Goal: Task Accomplishment & Management: Use online tool/utility

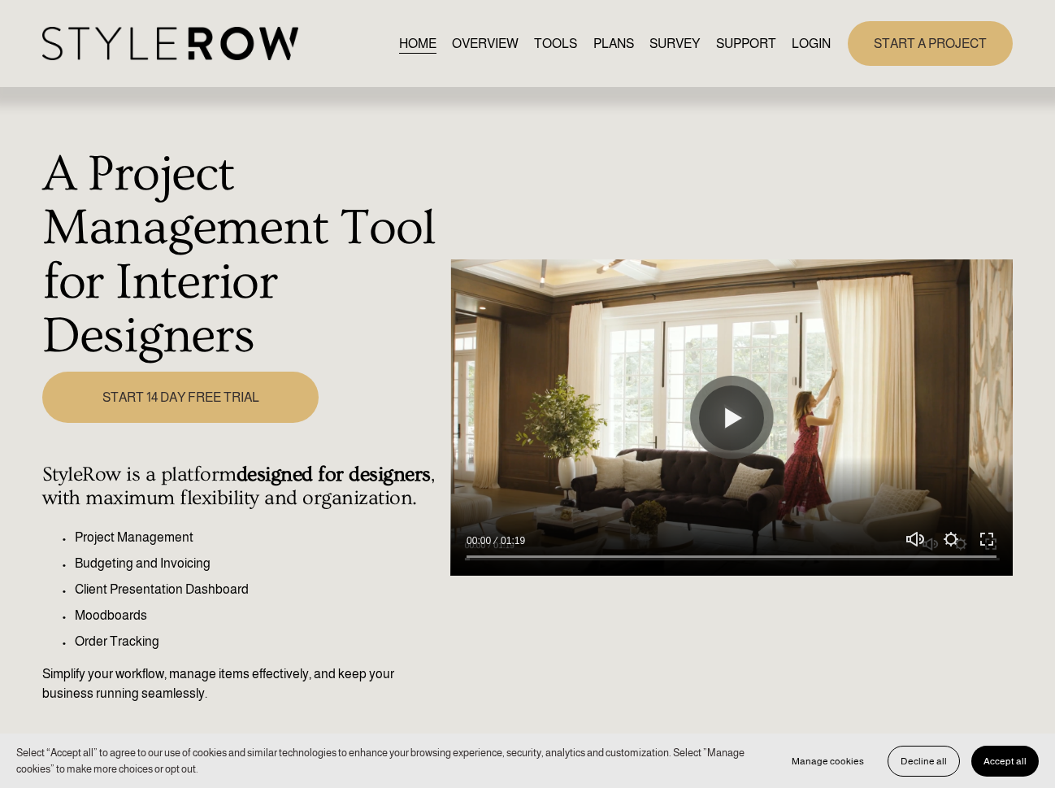
click at [821, 46] on link "LOGIN" at bounding box center [811, 44] width 39 height 22
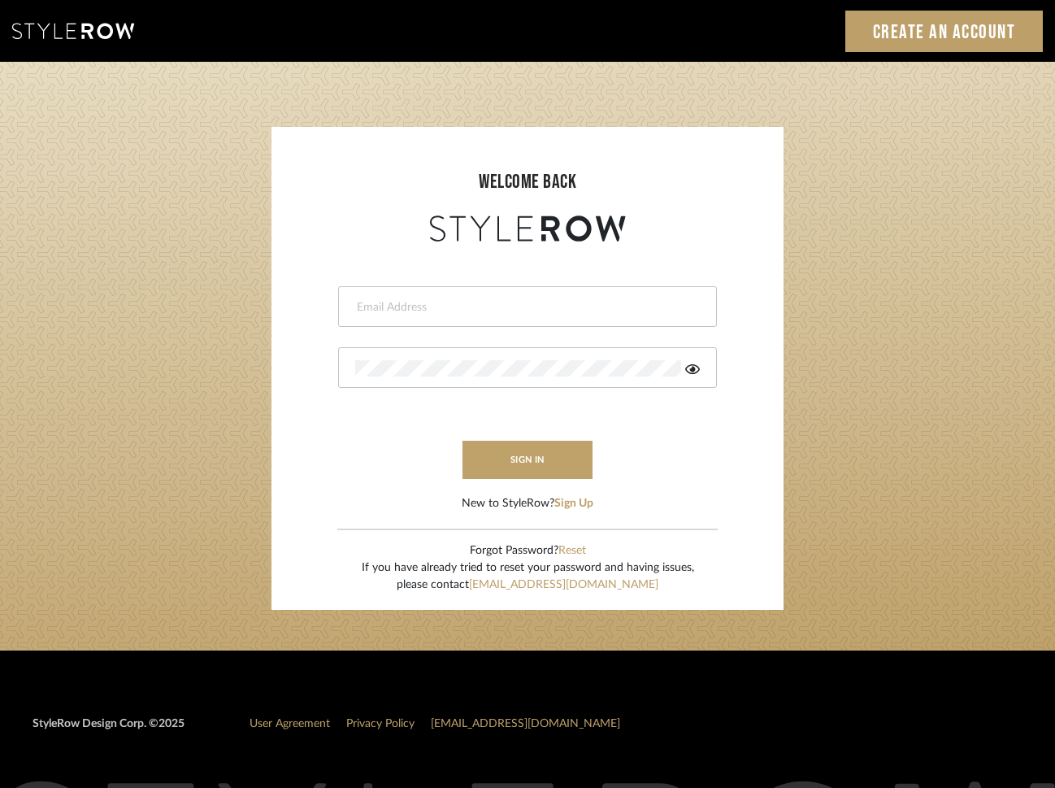
type input "cshockley@theredrickshaw.com"
click at [190, 233] on login-page "welcome back cshockley@theredrickshaw.com This field is required sign in New to…" at bounding box center [527, 356] width 1055 height 589
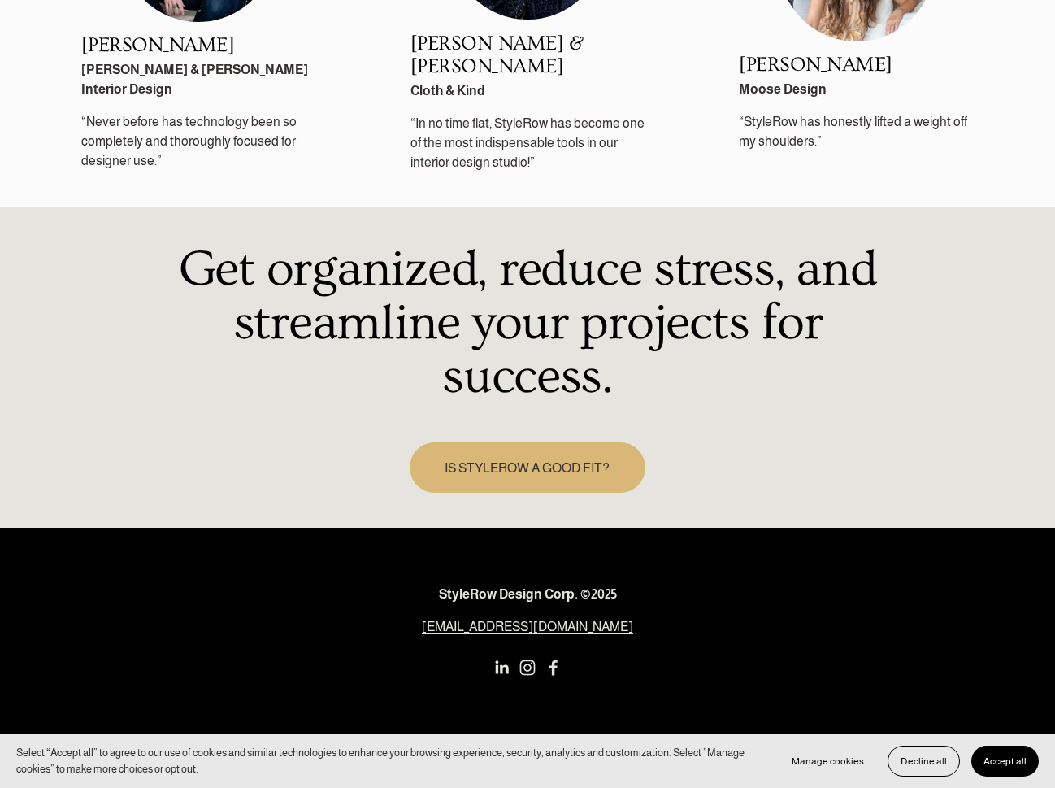
scroll to position [2103, 0]
click at [1003, 760] on span "Accept all" at bounding box center [1005, 760] width 43 height 11
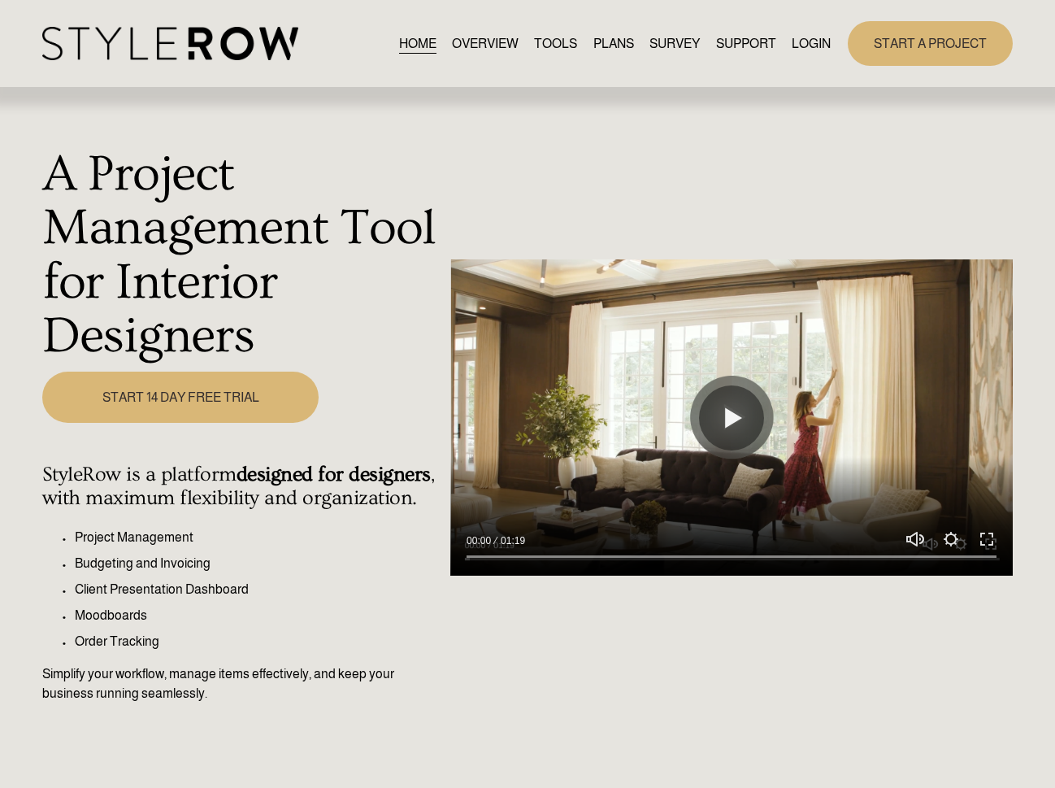
scroll to position [0, 0]
click at [813, 40] on link "LOGIN" at bounding box center [811, 44] width 39 height 22
click at [546, 45] on link "TOOLS" at bounding box center [555, 44] width 43 height 22
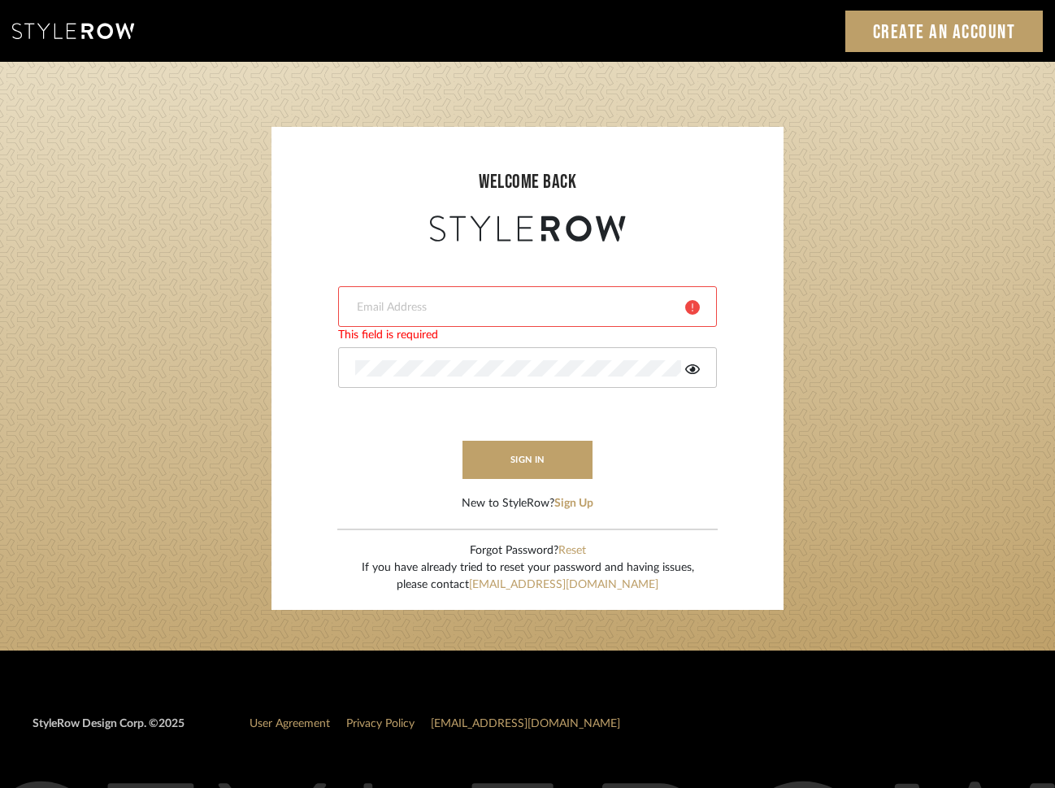
scroll to position [3, 0]
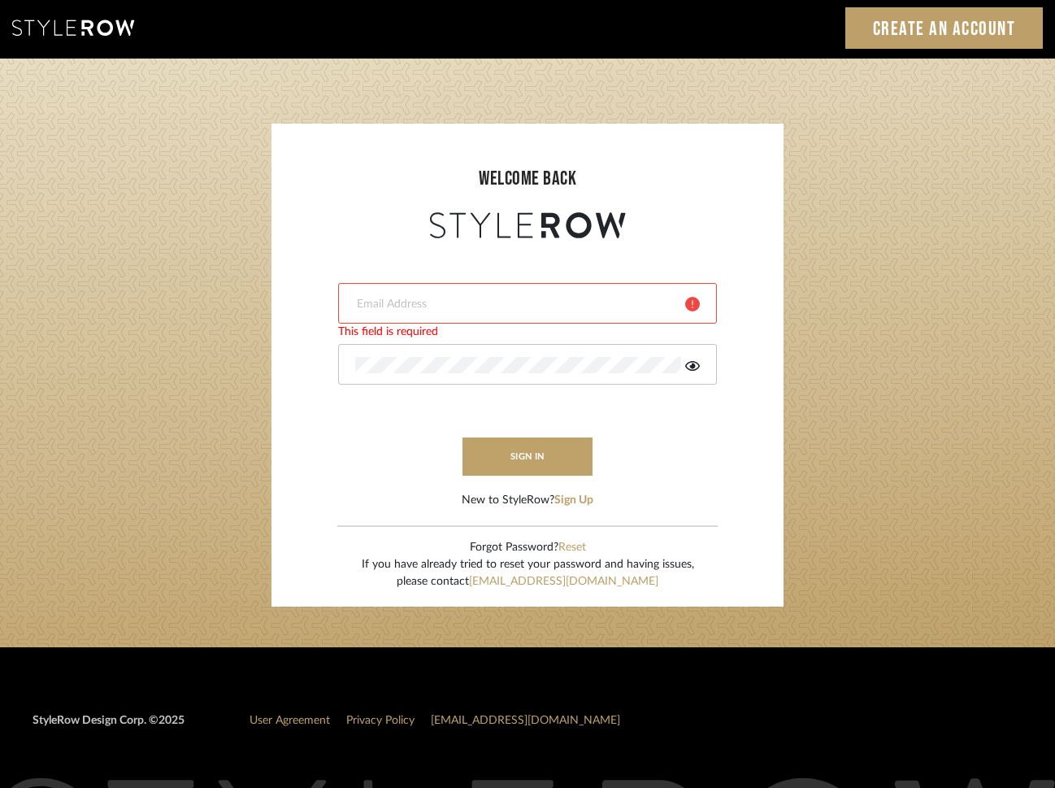
click at [406, 305] on input "email" at bounding box center [514, 304] width 318 height 16
type input "swilliams@theredrickshaw.com"
click at [528, 461] on button "sign in" at bounding box center [528, 456] width 130 height 38
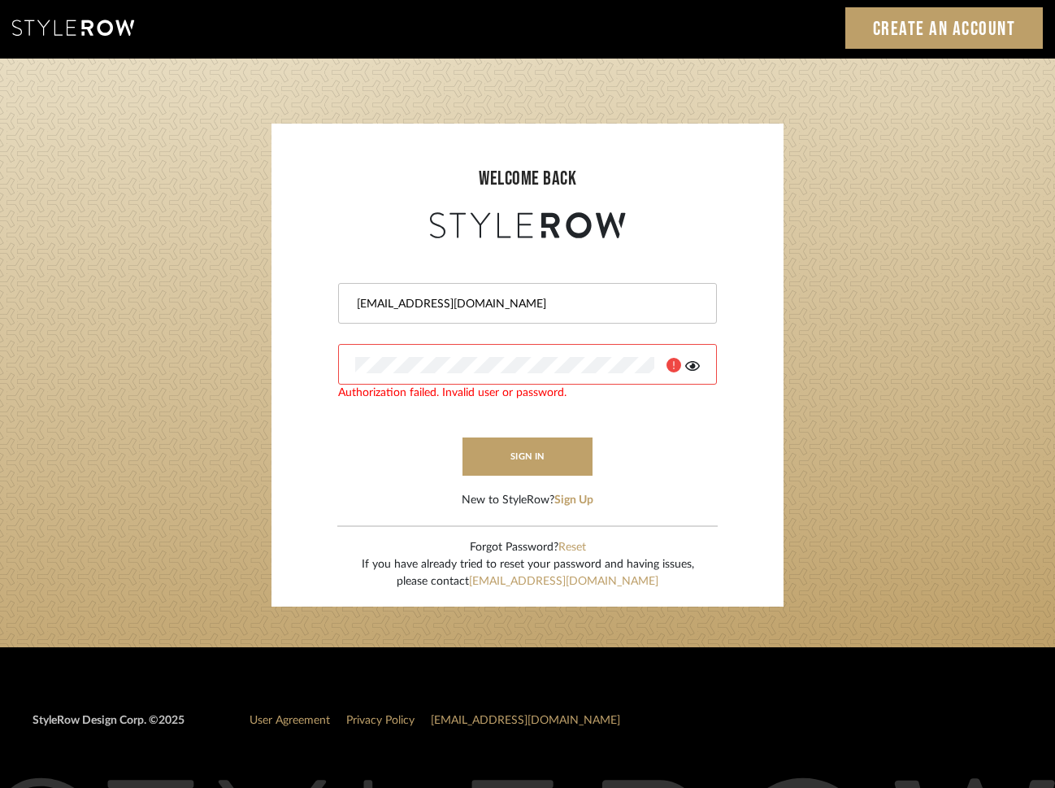
click at [444, 375] on div at bounding box center [527, 364] width 379 height 41
click at [259, 355] on login-page "welcome back swilliams@theredrickshaw.com Authorization failed. Invalid user or…" at bounding box center [527, 353] width 1055 height 589
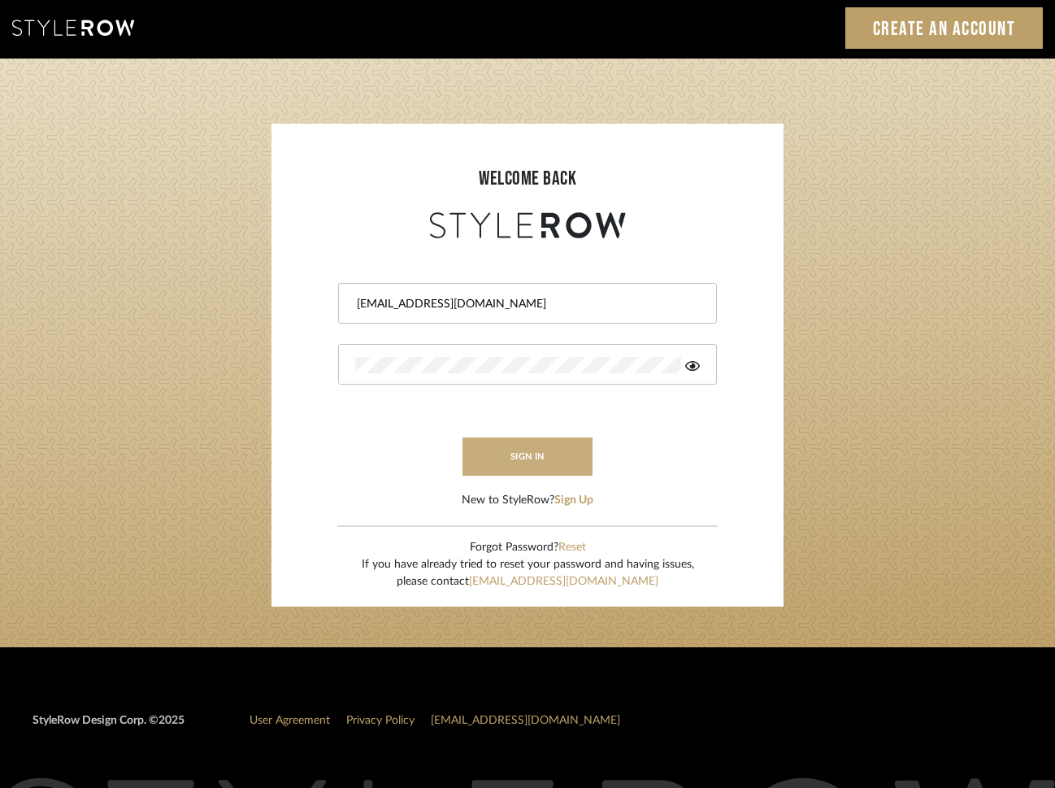
click at [493, 450] on button "sign in" at bounding box center [528, 456] width 130 height 38
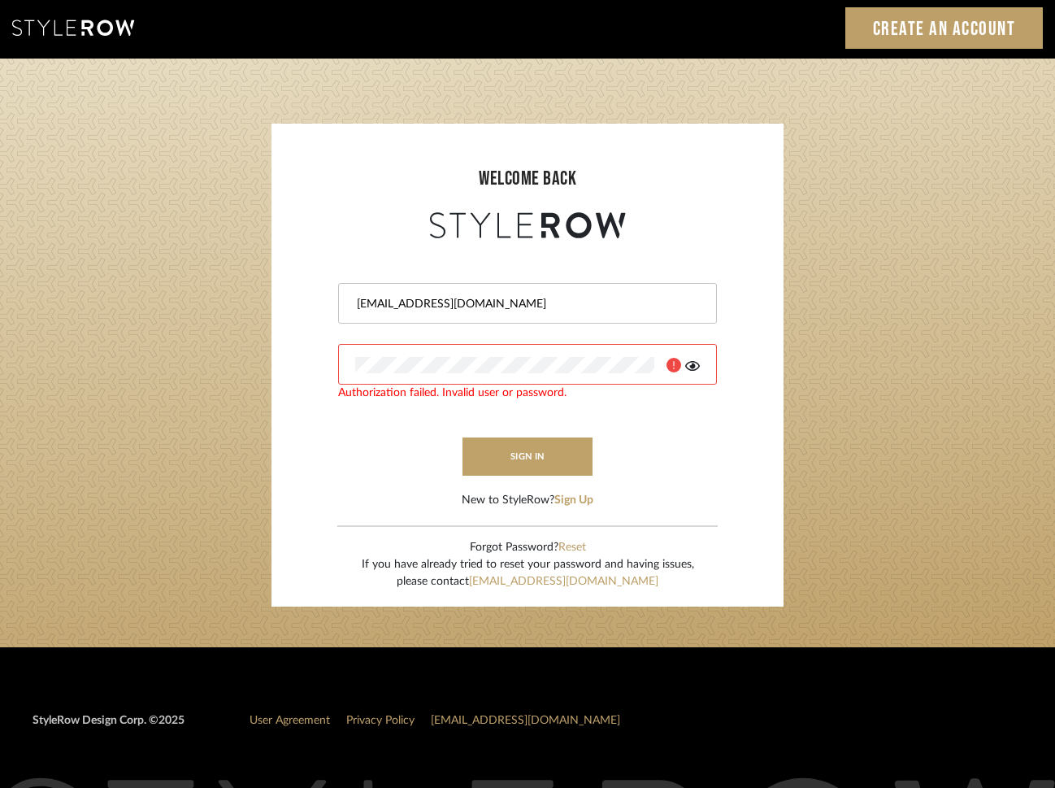
click at [313, 361] on form "swilliams@theredrickshaw.com Authorization failed. Invalid user or password. si…" at bounding box center [528, 375] width 480 height 267
click at [520, 441] on button "sign in" at bounding box center [528, 456] width 130 height 38
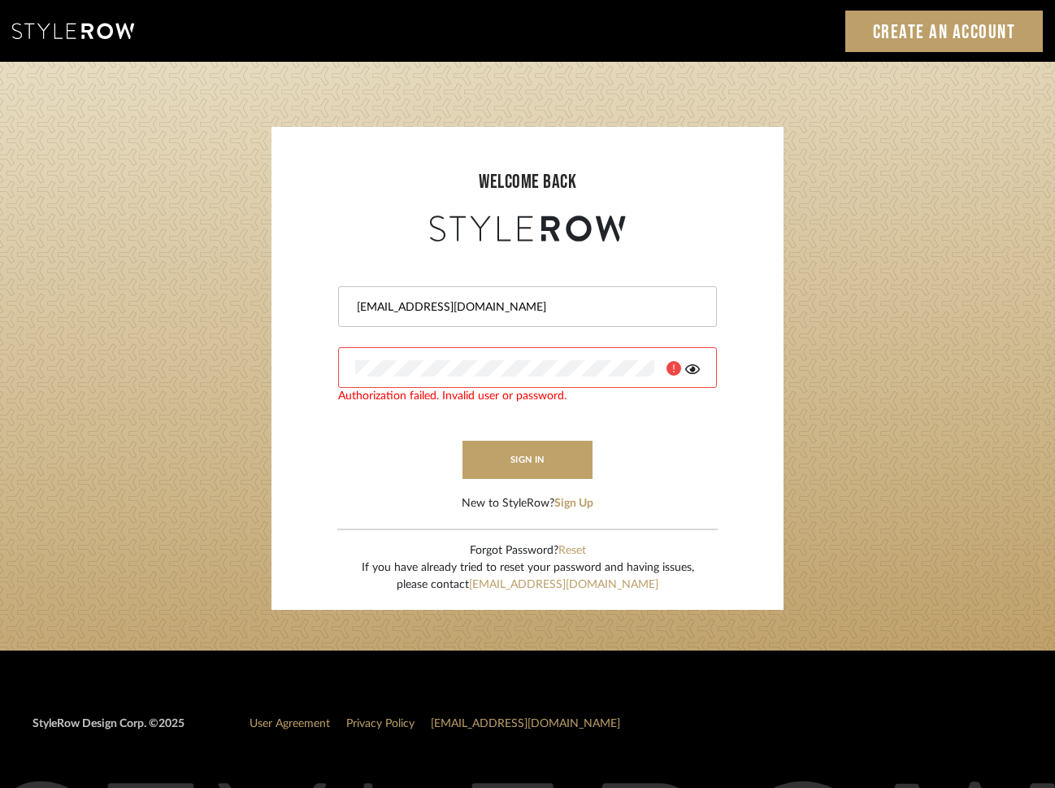
scroll to position [0, 0]
click at [959, 233] on login-page "welcome back swilliams@theredrickshaw.com Authorization failed. Invalid user or…" at bounding box center [527, 356] width 1055 height 589
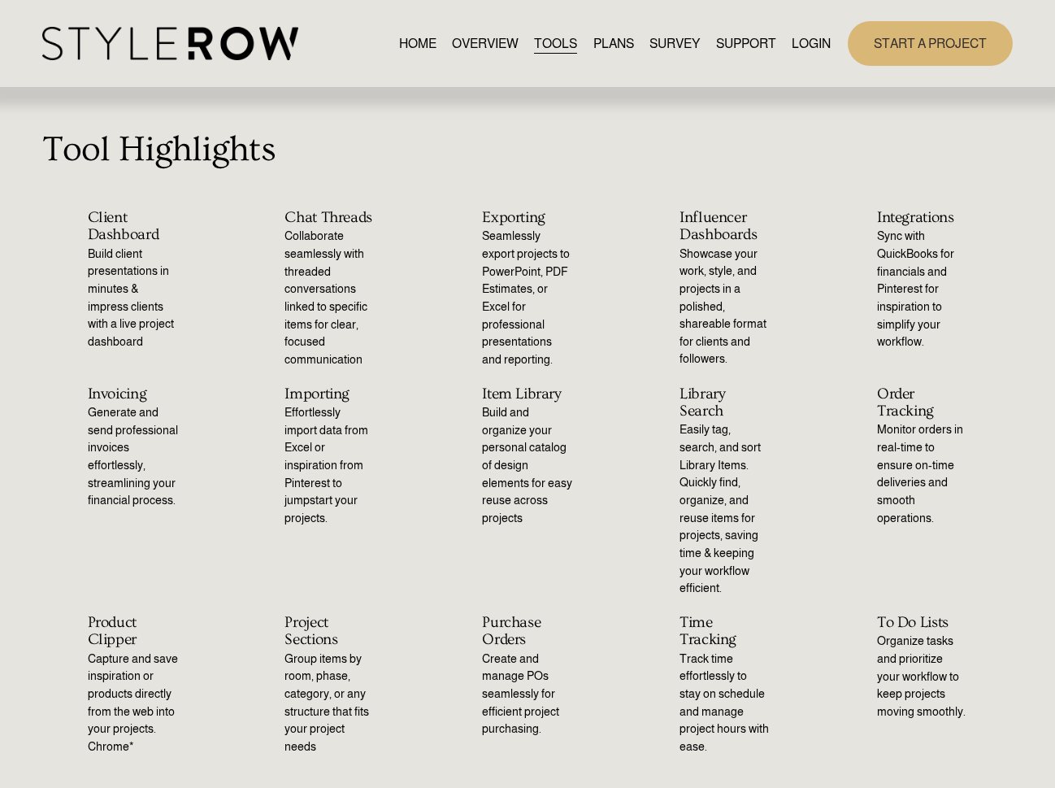
click at [486, 43] on link "OVERVIEW" at bounding box center [485, 44] width 67 height 22
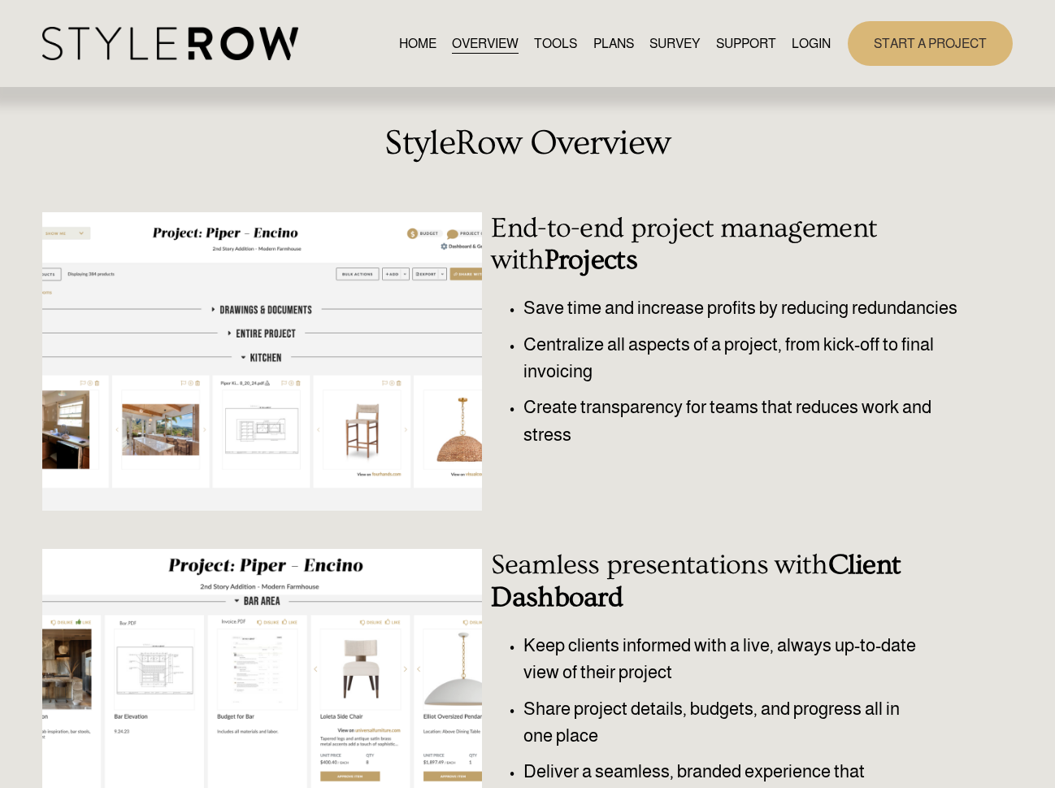
click at [406, 43] on link "HOME" at bounding box center [417, 44] width 37 height 22
